Goal: Book appointment/travel/reservation

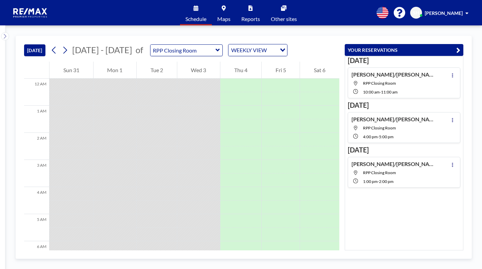
scroll to position [298, 0]
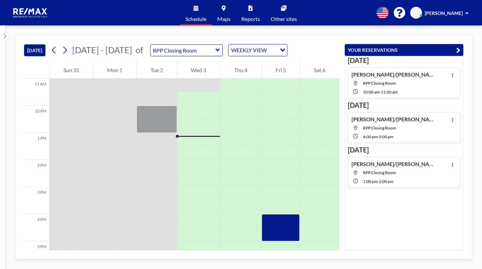
click at [383, 172] on span "RPP Closing Room" at bounding box center [379, 172] width 33 height 5
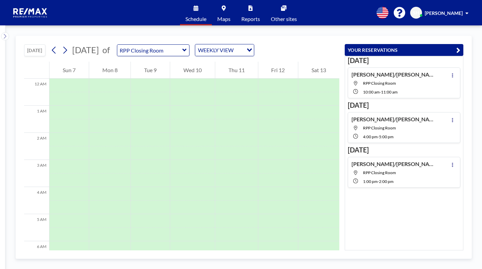
scroll to position [339, 0]
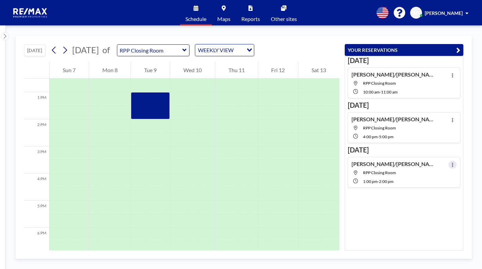
click at [449, 161] on button at bounding box center [452, 165] width 8 height 8
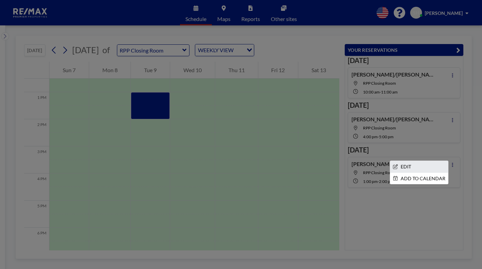
click at [416, 167] on li "EDIT" at bounding box center [419, 167] width 58 height 12
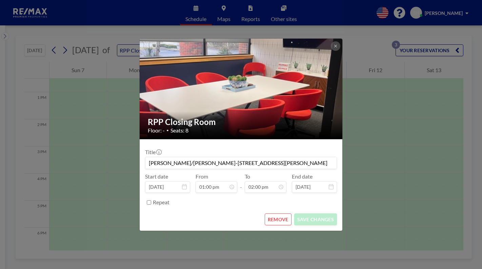
click at [283, 220] on button "REMOVE" at bounding box center [278, 220] width 27 height 12
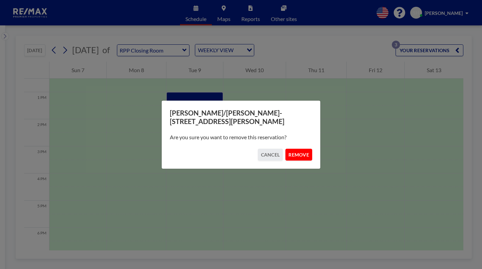
click at [303, 149] on button "REMOVE" at bounding box center [298, 155] width 27 height 12
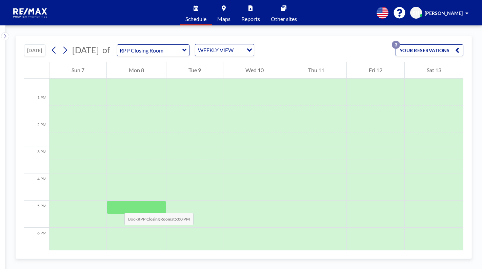
click at [118, 206] on div at bounding box center [136, 208] width 59 height 14
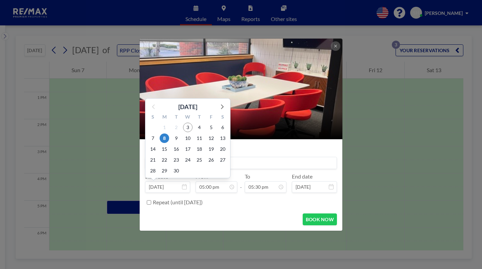
click at [243, 162] on input at bounding box center [240, 163] width 191 height 12
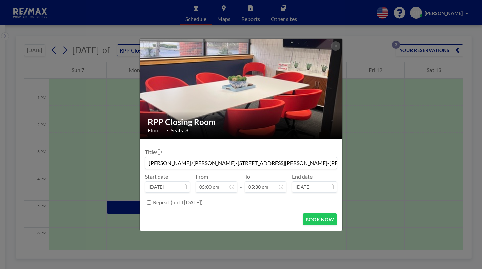
click at [225, 161] on input "[PERSON_NAME]/[PERSON_NAME]-[STREET_ADDRESS][PERSON_NAME]-[PERSON_NAME]" at bounding box center [240, 163] width 191 height 12
click at [227, 163] on input "[PERSON_NAME]/[PERSON_NAME]-[STREET_ADDRESS][PERSON_NAME] French" at bounding box center [240, 163] width 191 height 12
type input "[PERSON_NAME]/[PERSON_NAME]-[STREET_ADDRESS][PERSON_NAME]-Seller Only [PERSON_N…"
click at [317, 220] on button "BOOK NOW" at bounding box center [320, 220] width 34 height 12
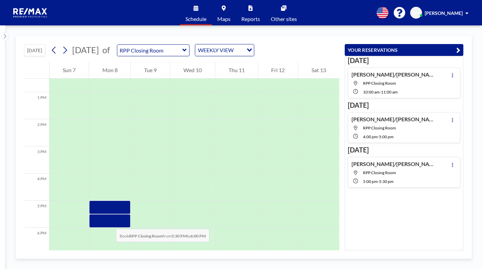
click at [109, 222] on div at bounding box center [110, 221] width 42 height 14
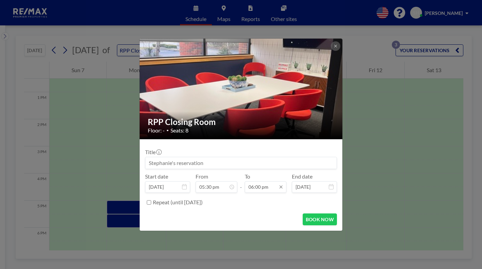
scroll to position [434, 0]
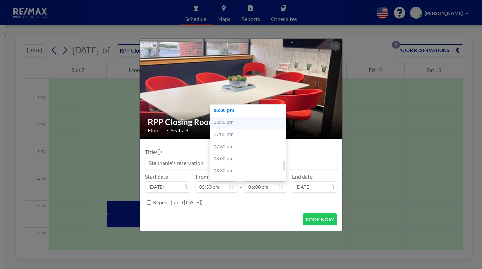
click at [223, 124] on div "06:30 pm" at bounding box center [249, 123] width 79 height 12
type input "06:30 pm"
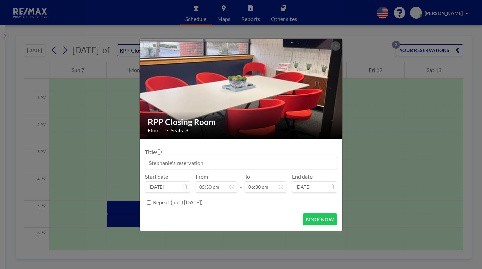
click at [192, 162] on input at bounding box center [240, 163] width 191 height 12
click at [161, 164] on input at bounding box center [240, 163] width 191 height 12
click at [203, 164] on input "[PERSON_NAME]/" at bounding box center [240, 163] width 191 height 12
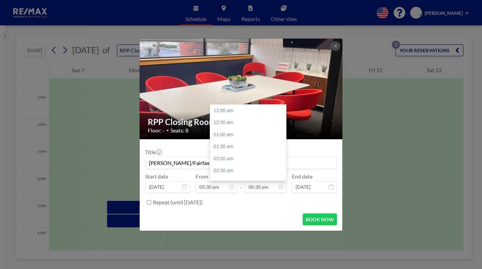
scroll to position [446, 0]
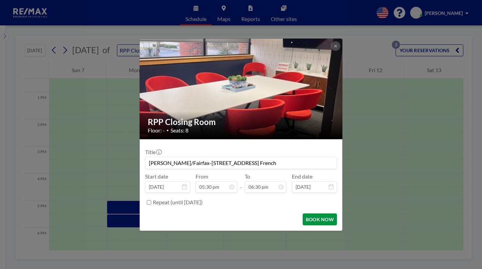
click at [310, 219] on button "BOOK NOW" at bounding box center [320, 220] width 34 height 12
type input "[PERSON_NAME]/Fairfax-[STREET_ADDRESS] French"
